Goal: Task Accomplishment & Management: Manage account settings

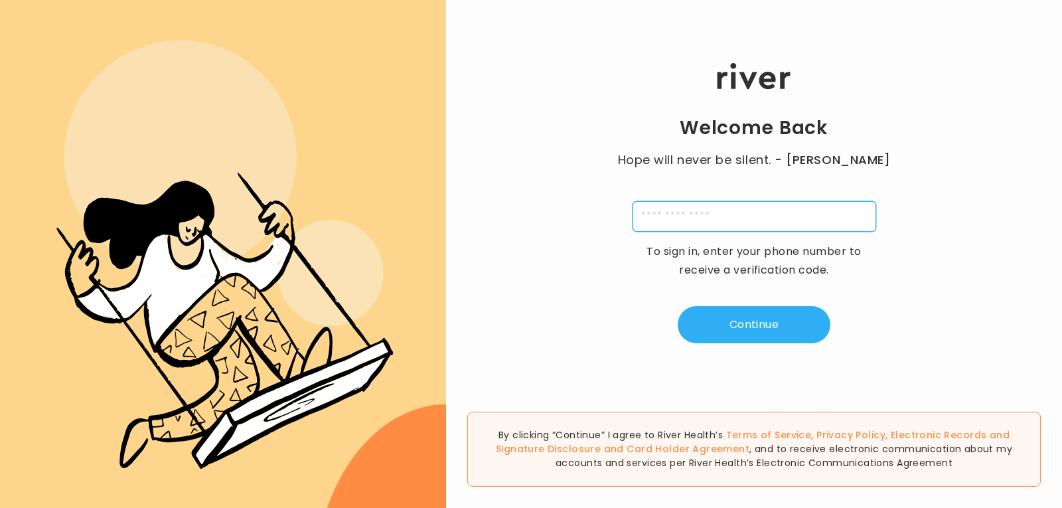
click at [669, 219] on input "tel" at bounding box center [754, 216] width 244 height 31
click at [652, 217] on input "tel" at bounding box center [754, 216] width 244 height 31
type input "**********"
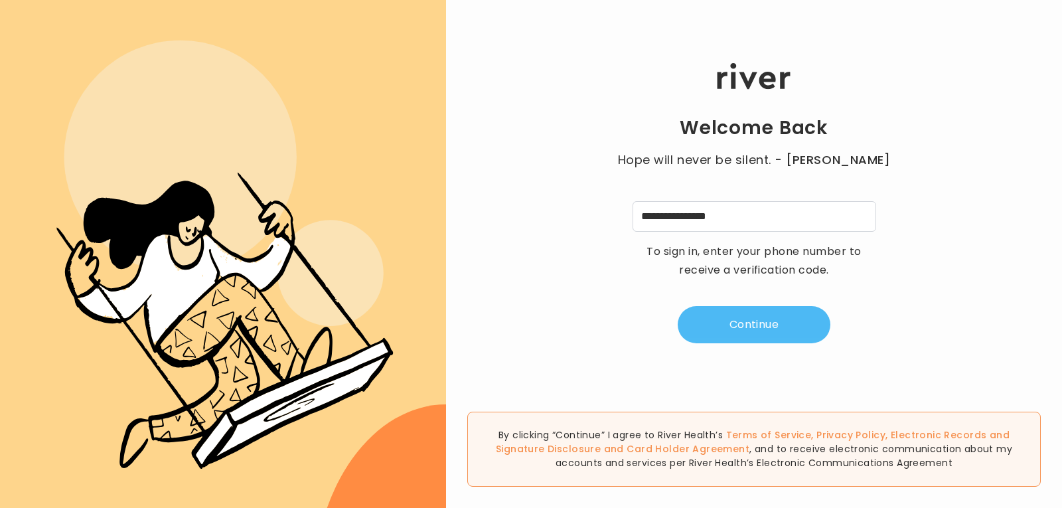
click at [759, 327] on button "Continue" at bounding box center [754, 324] width 153 height 37
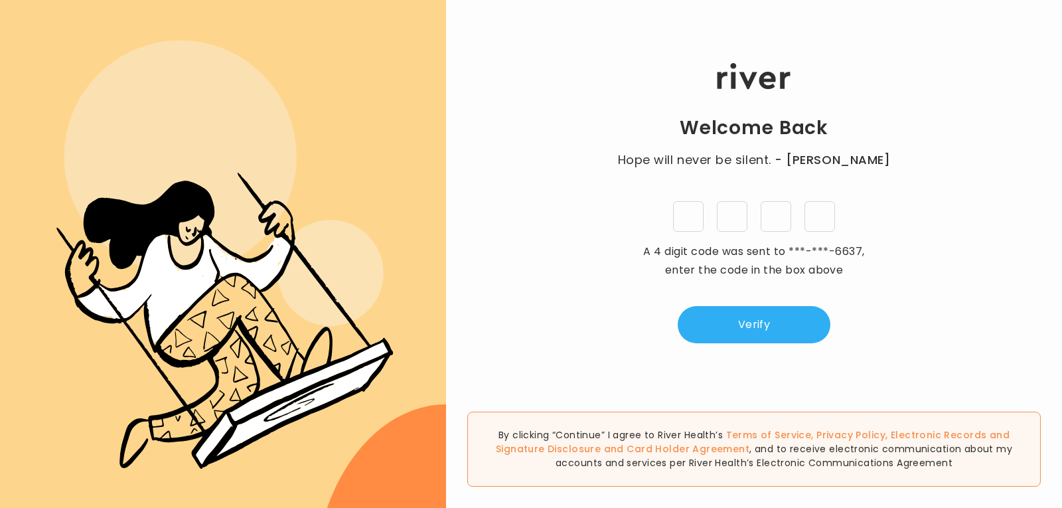
click at [684, 225] on input "tel" at bounding box center [688, 216] width 31 height 31
click at [683, 214] on input "tel" at bounding box center [688, 216] width 31 height 31
click at [685, 212] on input "tel" at bounding box center [688, 216] width 31 height 31
click at [623, 191] on div "Welcome Back Hope will never be silent. - [PERSON_NAME] A 4 digit code was sent…" at bounding box center [754, 203] width 616 height 305
click at [686, 219] on input "tel" at bounding box center [688, 216] width 31 height 31
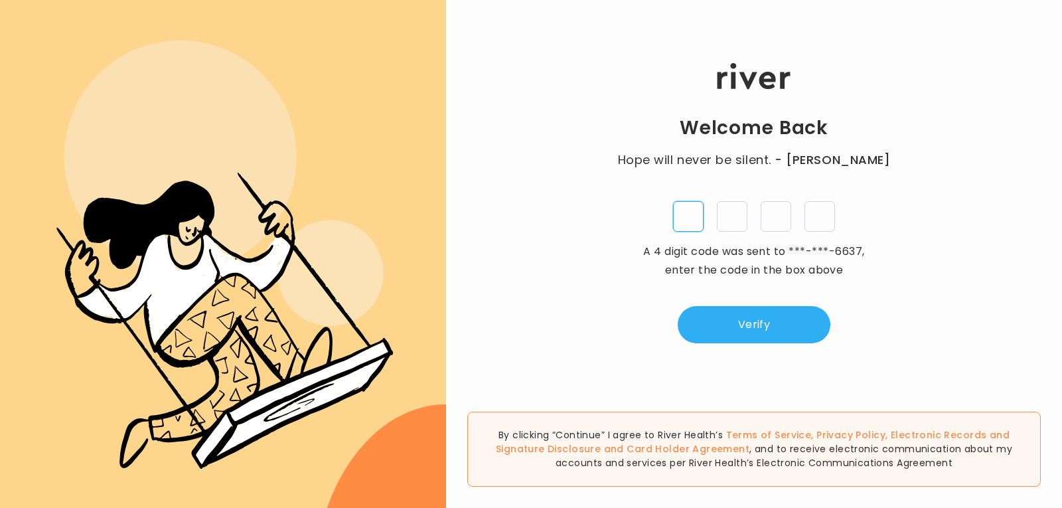
click at [682, 218] on input "tel" at bounding box center [688, 216] width 31 height 31
type input "*"
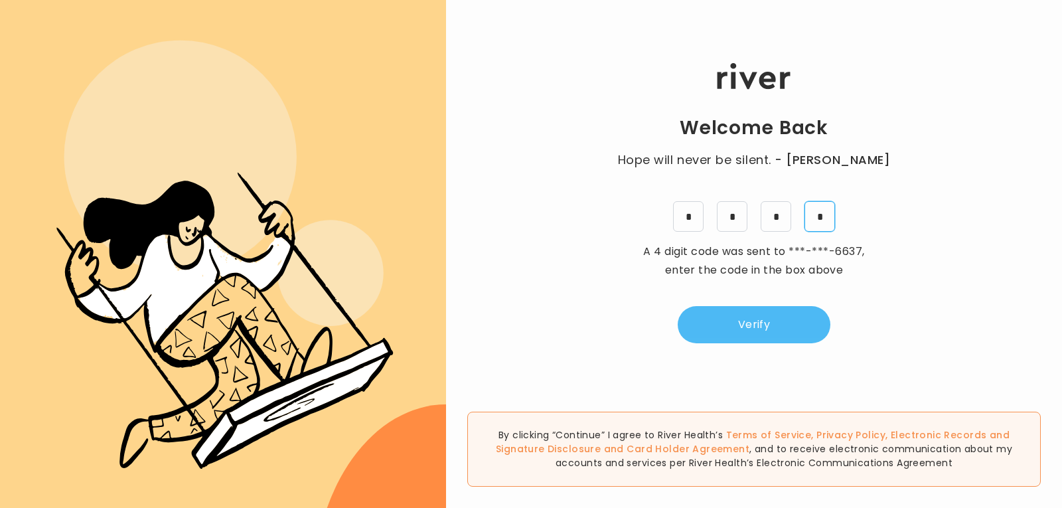
type input "*"
click at [769, 326] on button "Verify" at bounding box center [754, 324] width 153 height 37
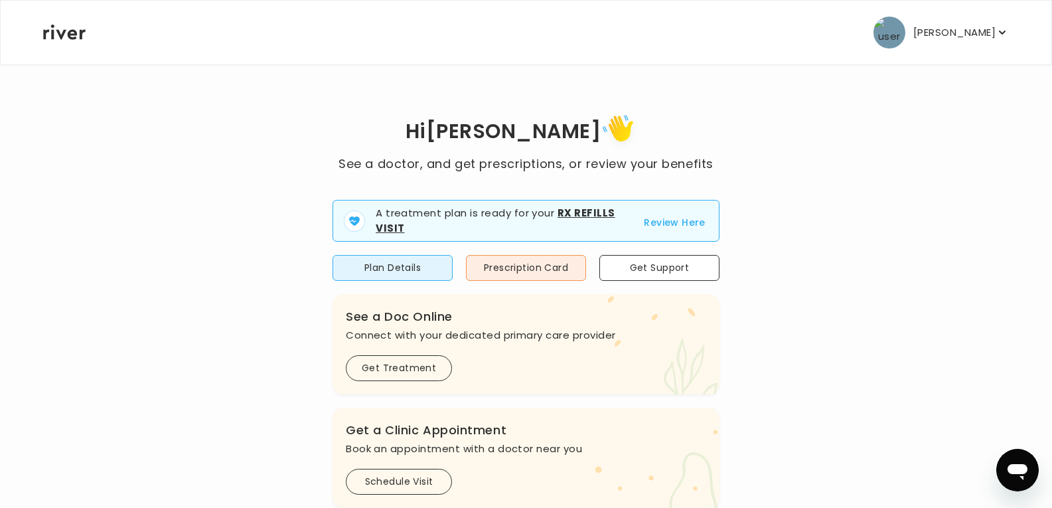
click at [990, 31] on p "[PERSON_NAME]" at bounding box center [954, 32] width 82 height 19
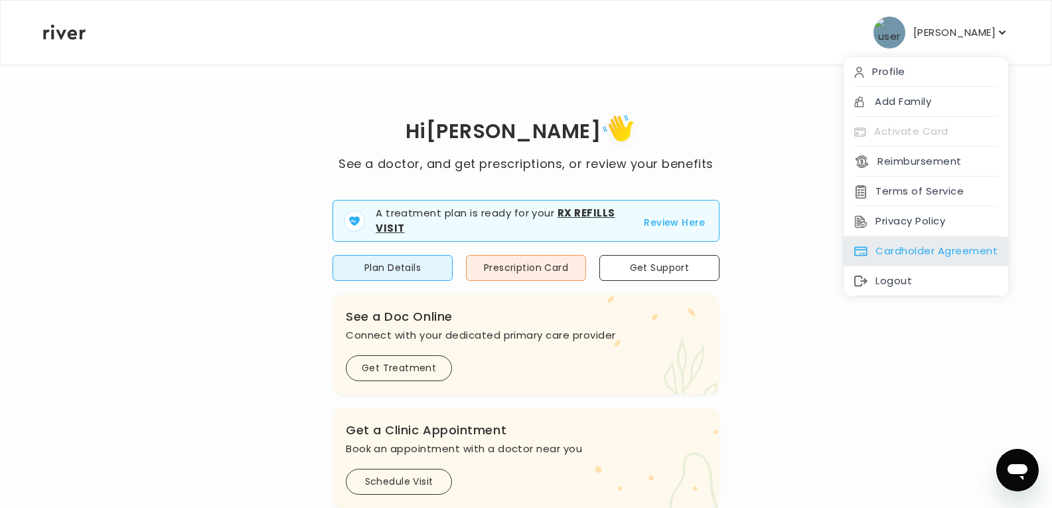
click at [923, 252] on div "Cardholder Agreement" at bounding box center [926, 251] width 165 height 30
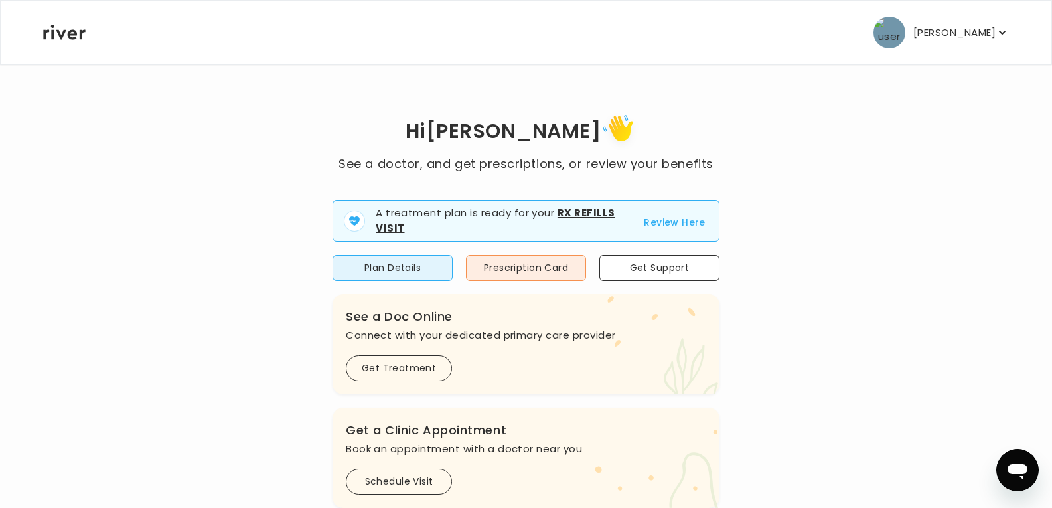
click at [996, 32] on icon "button" at bounding box center [1002, 32] width 13 height 13
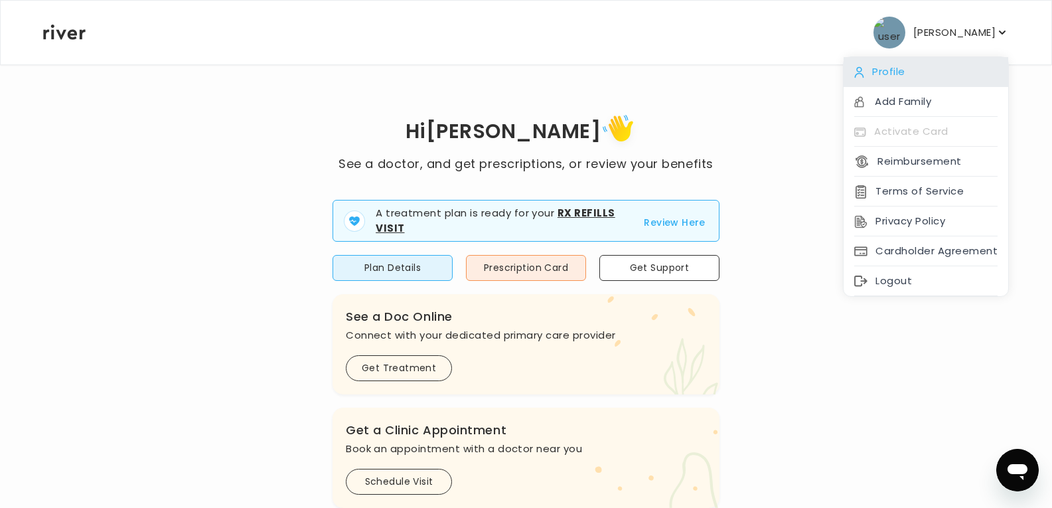
click at [882, 73] on div "Profile" at bounding box center [926, 72] width 165 height 30
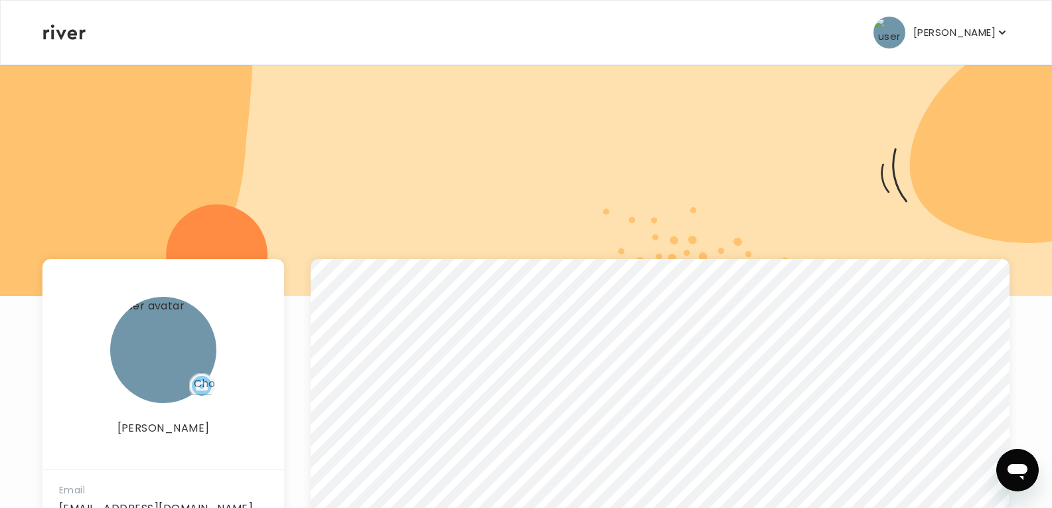
click at [982, 34] on p "[PERSON_NAME]" at bounding box center [954, 32] width 82 height 19
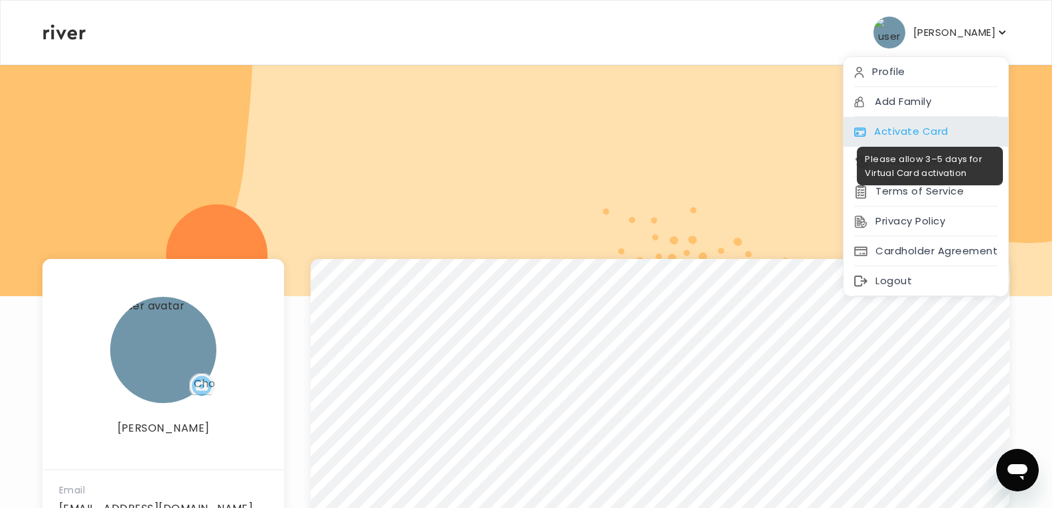
click at [920, 125] on div "Activate Card" at bounding box center [926, 132] width 165 height 30
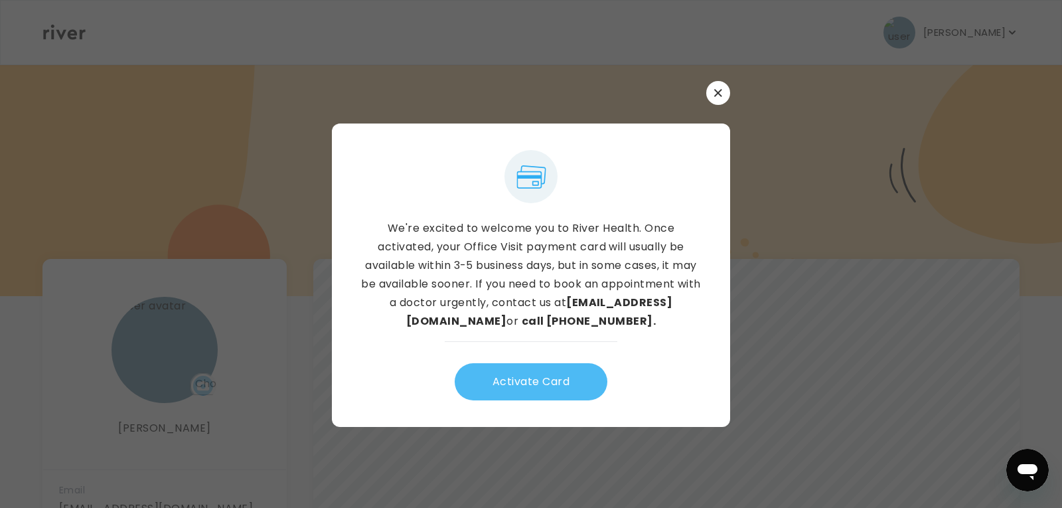
click at [516, 381] on button "Activate Card" at bounding box center [531, 381] width 153 height 37
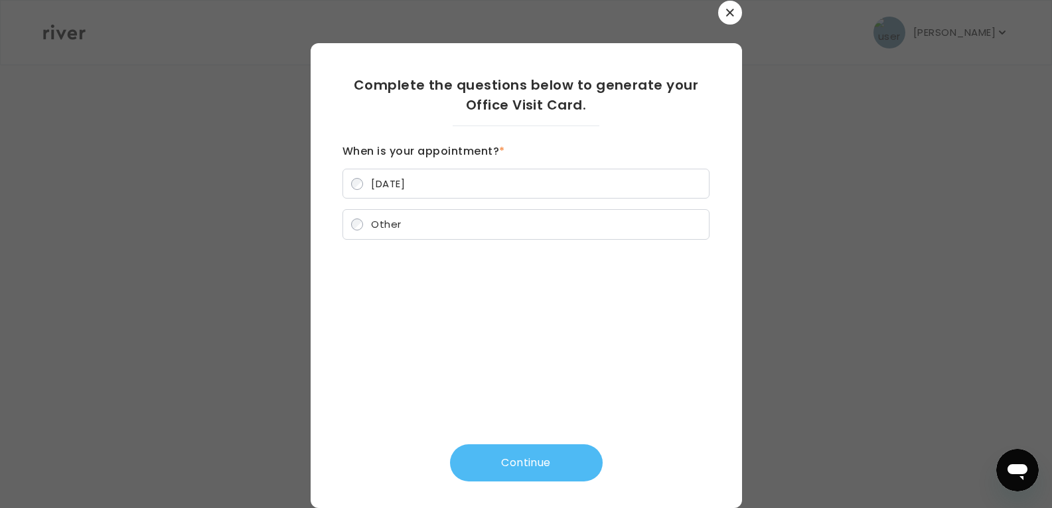
click at [525, 465] on button "Continue" at bounding box center [526, 462] width 153 height 37
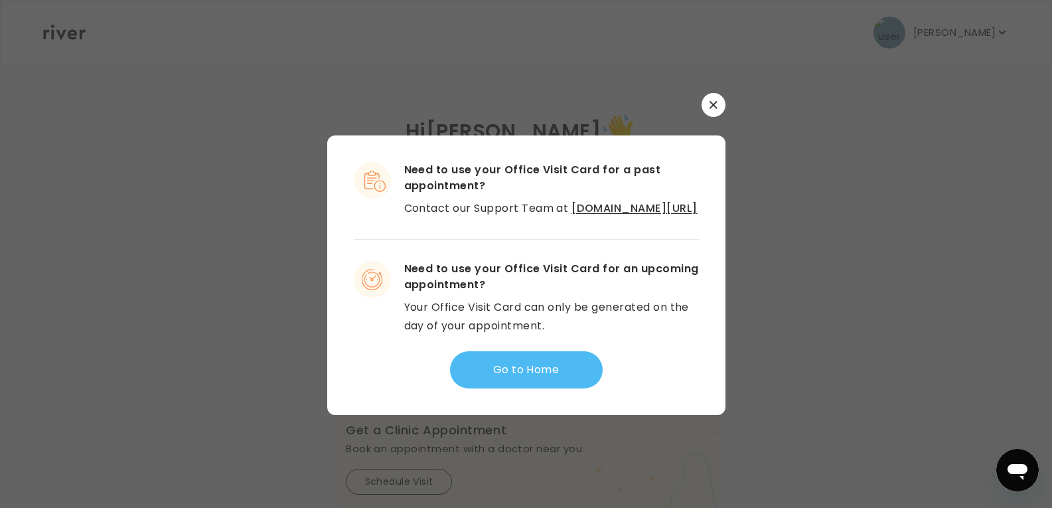
click at [510, 378] on button "Go to Home" at bounding box center [526, 369] width 153 height 37
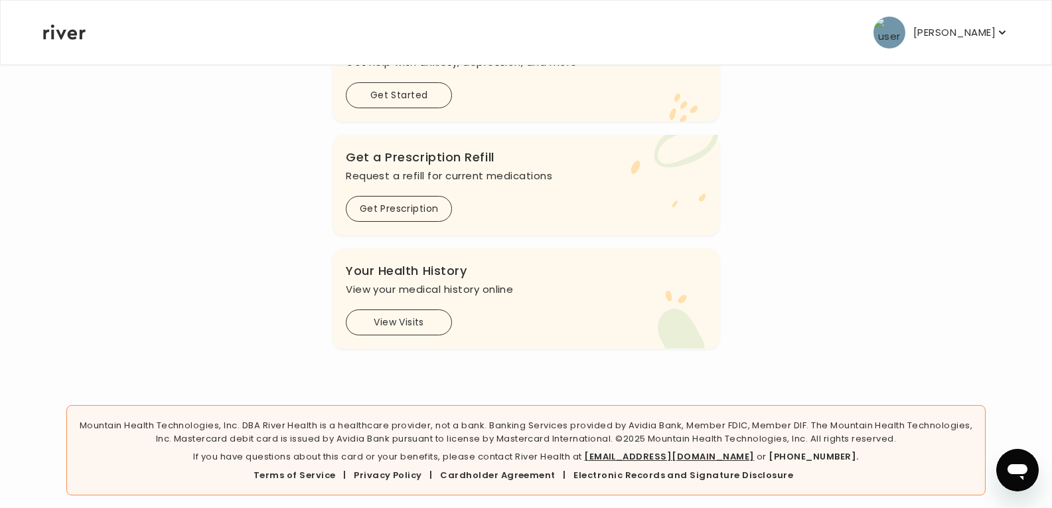
scroll to position [508, 0]
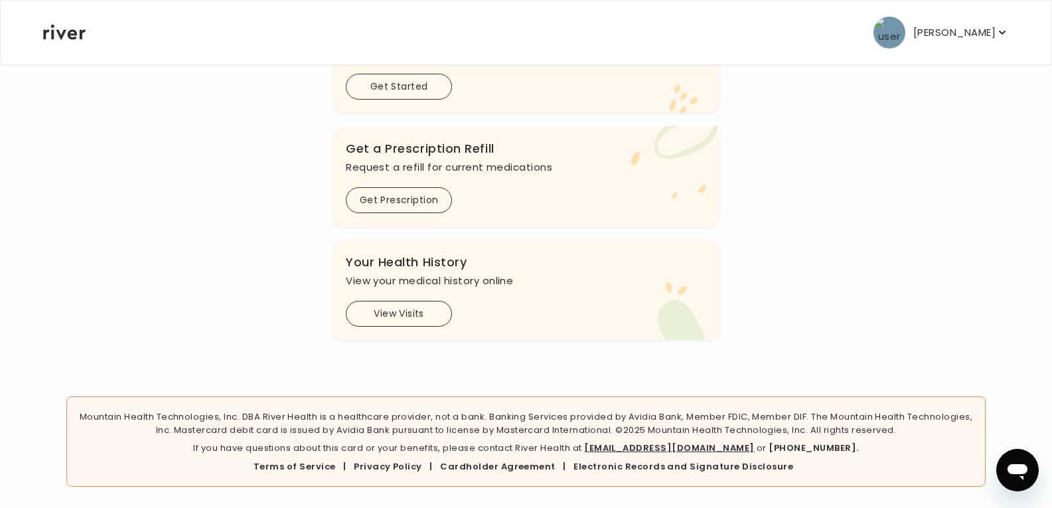
click at [996, 31] on icon "button" at bounding box center [1002, 32] width 13 height 13
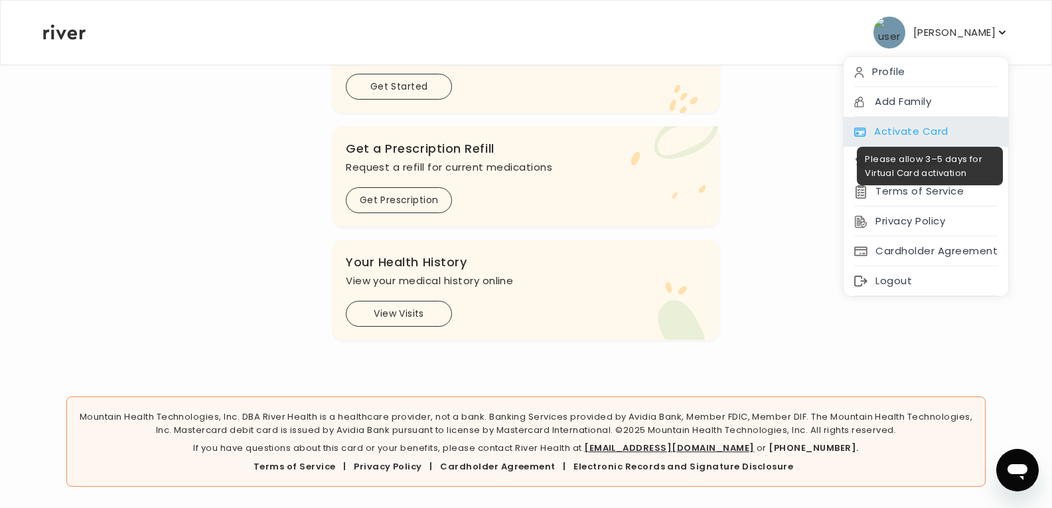
click at [916, 131] on div "Activate Card" at bounding box center [926, 132] width 165 height 30
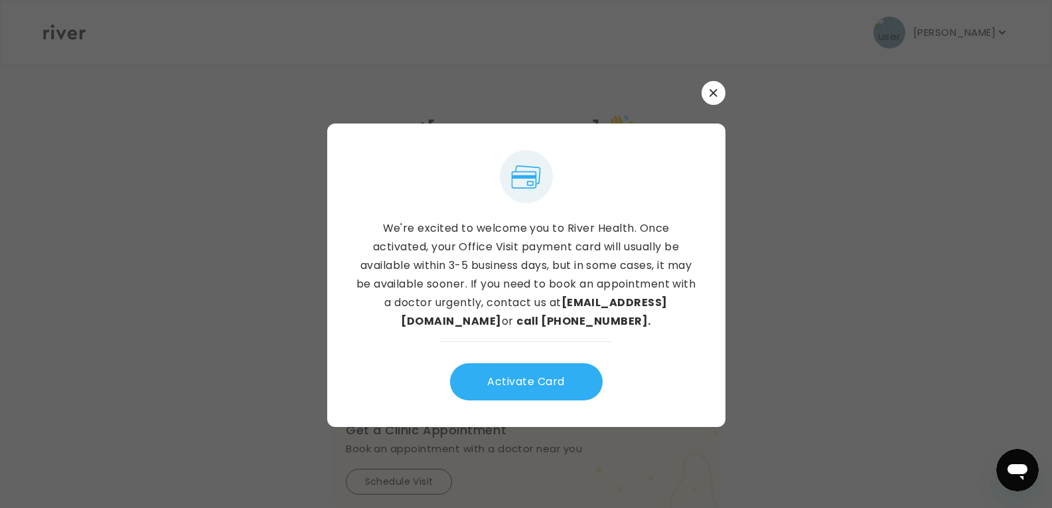
scroll to position [0, 0]
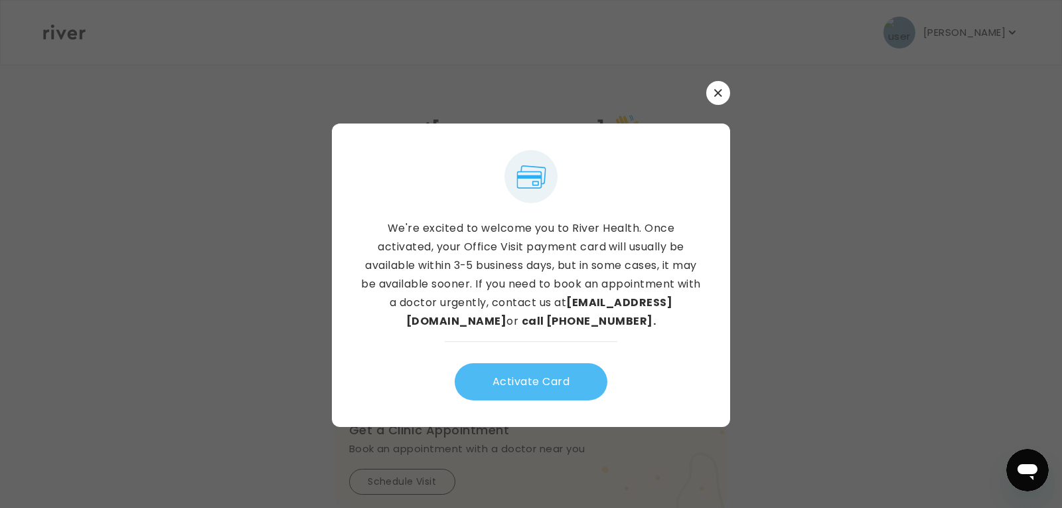
click at [507, 377] on button "Activate Card" at bounding box center [531, 381] width 153 height 37
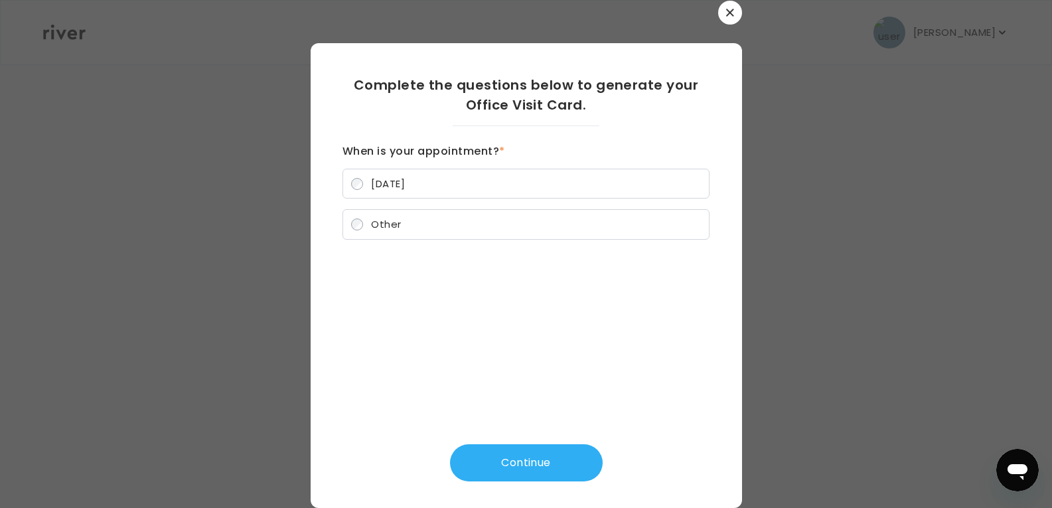
click at [506, 459] on button "Continue" at bounding box center [526, 462] width 153 height 37
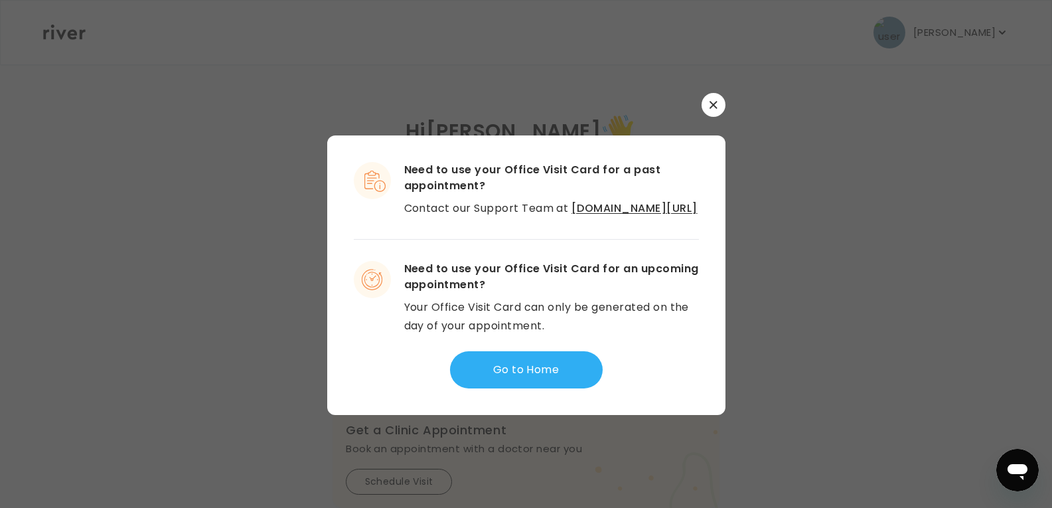
click at [713, 101] on icon "button" at bounding box center [713, 105] width 8 height 8
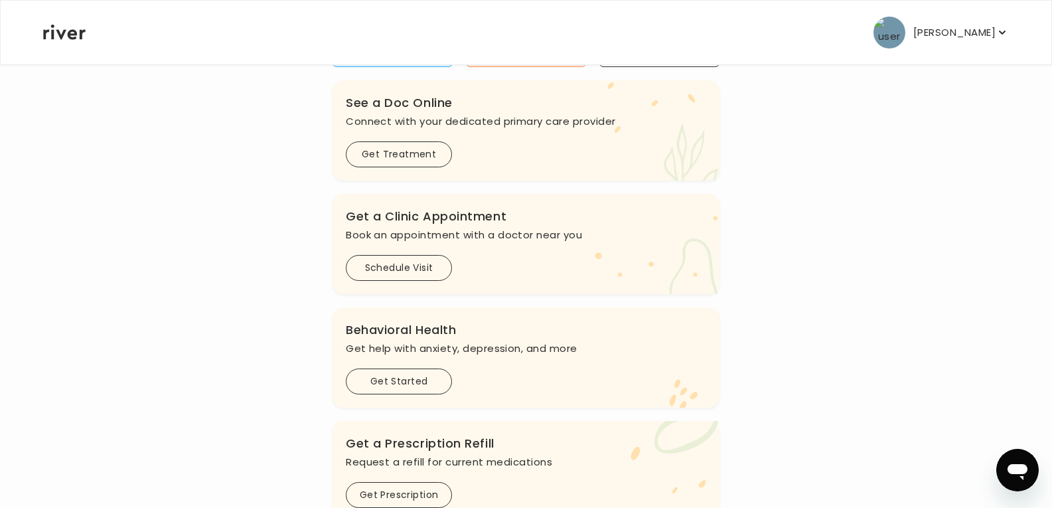
scroll to position [133, 0]
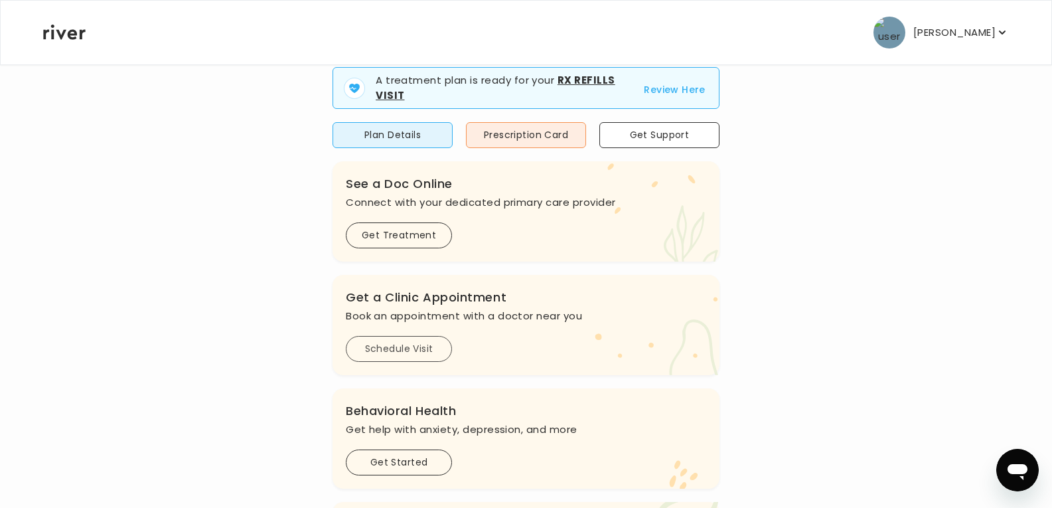
click at [402, 346] on button "Schedule Visit" at bounding box center [399, 349] width 106 height 26
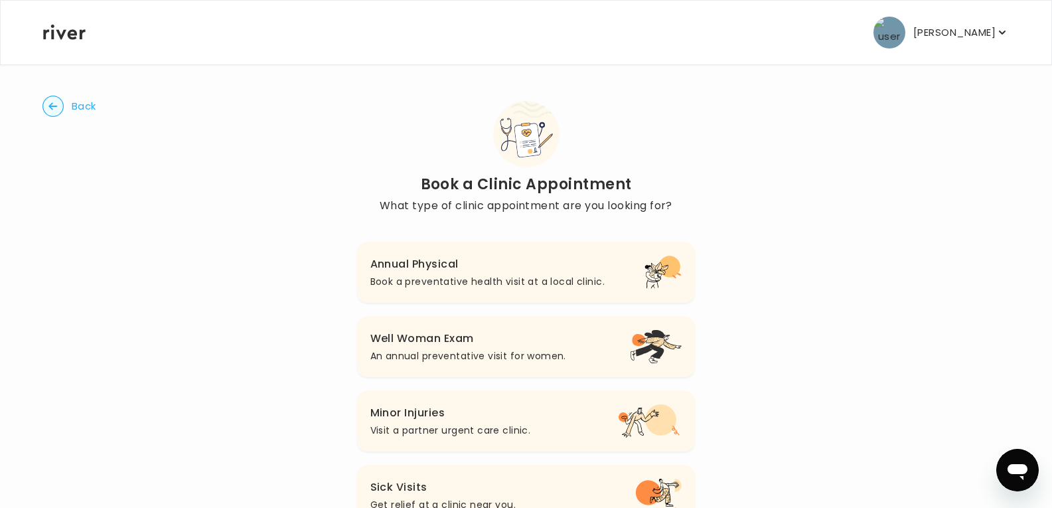
click at [55, 110] on circle "button" at bounding box center [53, 106] width 21 height 21
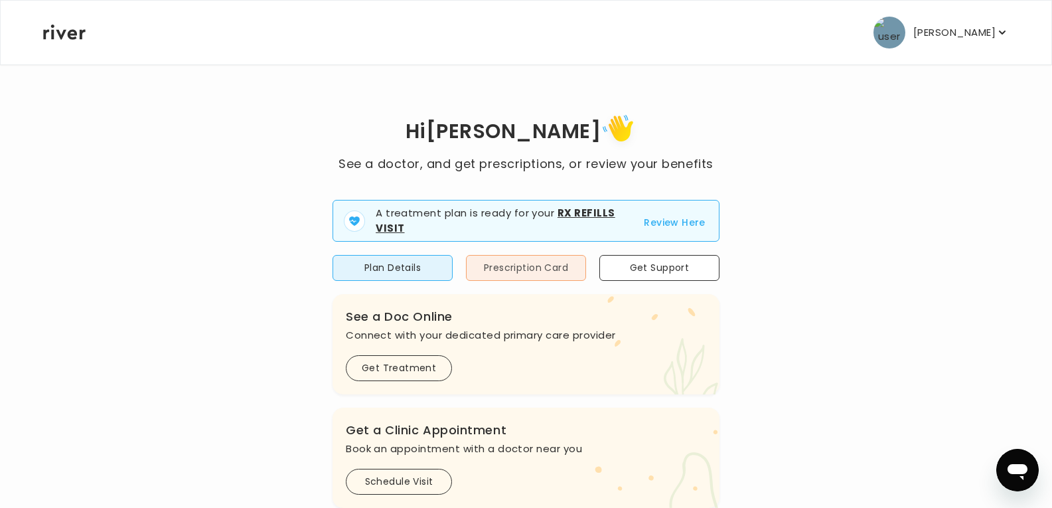
click at [531, 271] on button "Prescription Card" at bounding box center [526, 268] width 120 height 26
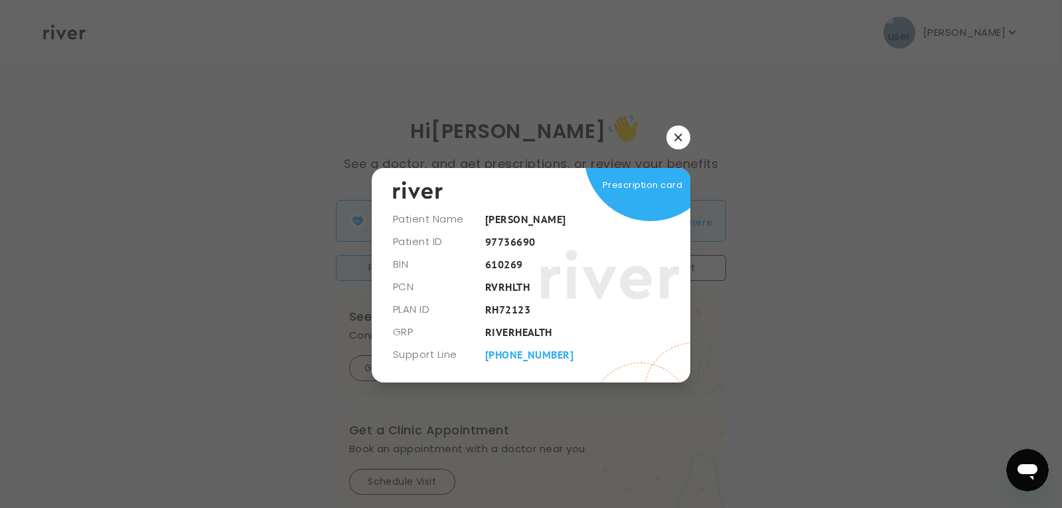
click at [680, 142] on button "button" at bounding box center [678, 137] width 24 height 24
